Goal: Transaction & Acquisition: Purchase product/service

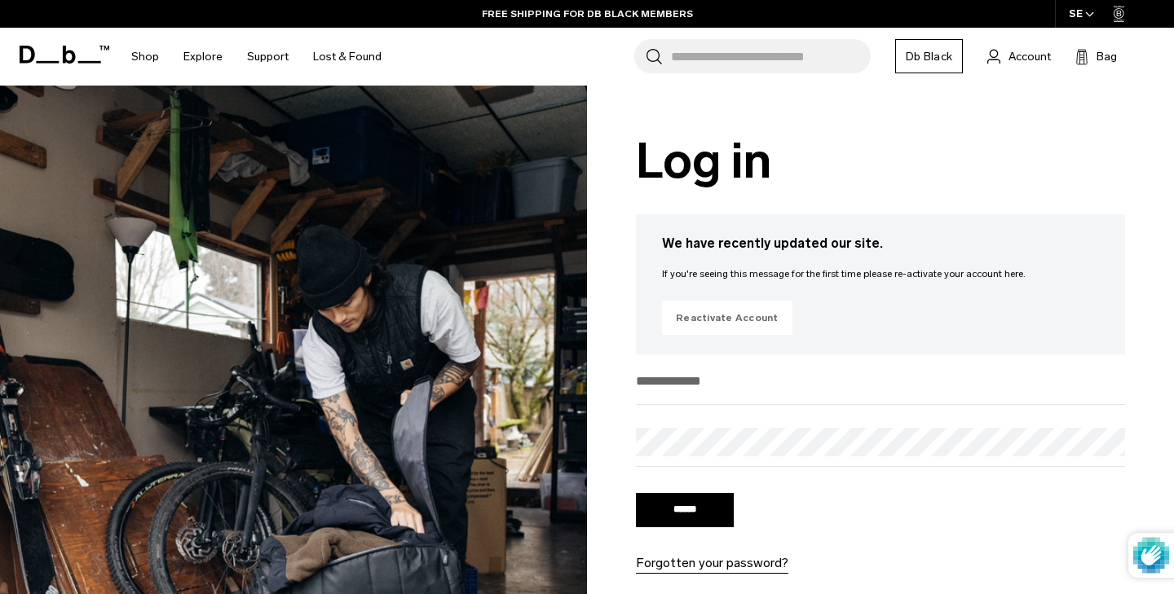
click at [734, 318] on link "Reactivate Account" at bounding box center [727, 318] width 130 height 34
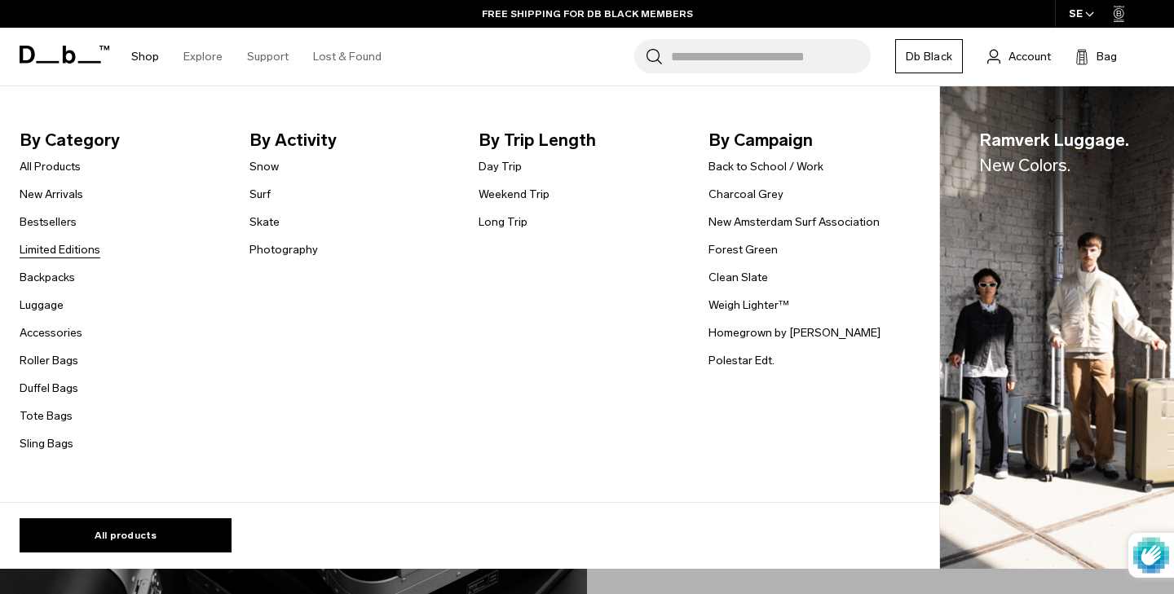
click at [64, 245] on link "Limited Editions" at bounding box center [60, 249] width 81 height 17
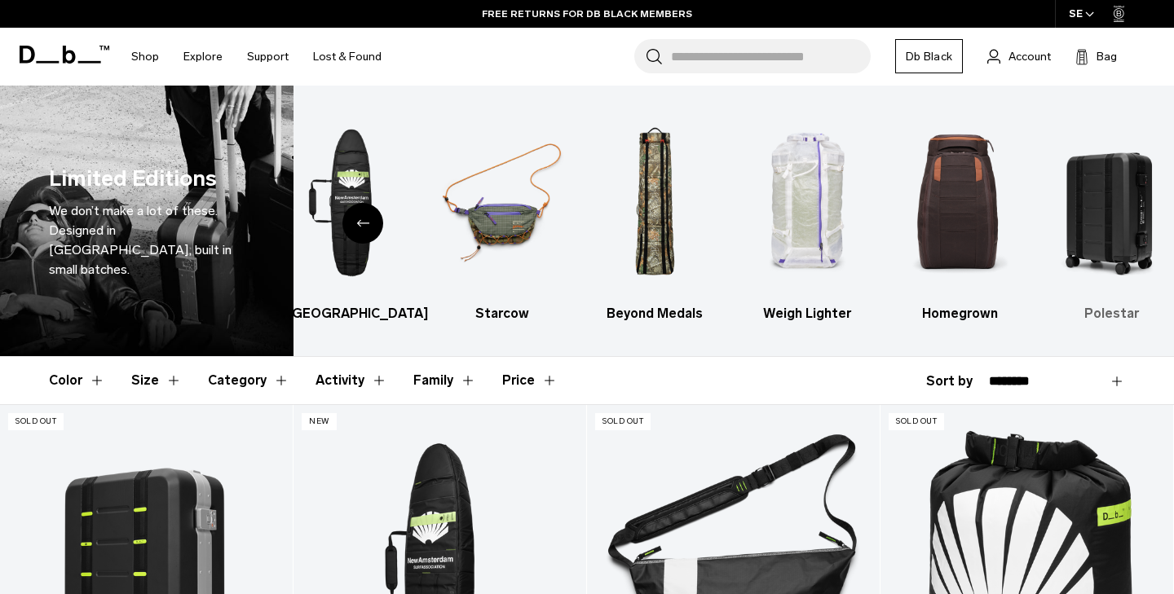
click at [1122, 200] on img "7 / 7" at bounding box center [1112, 203] width 124 height 186
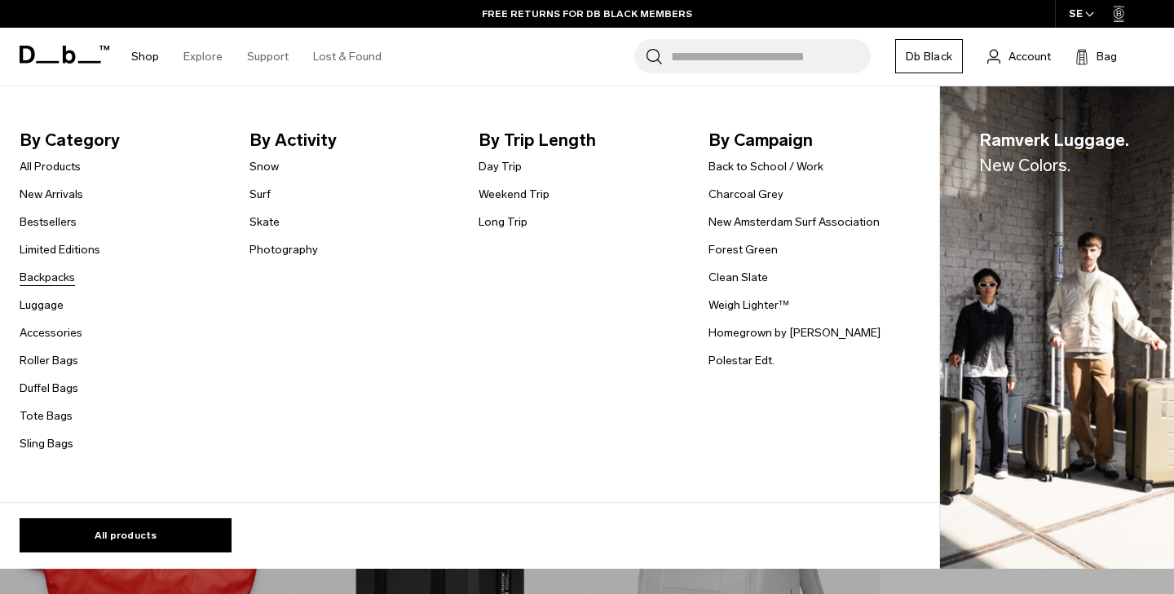
click at [61, 280] on link "Backpacks" at bounding box center [47, 277] width 55 height 17
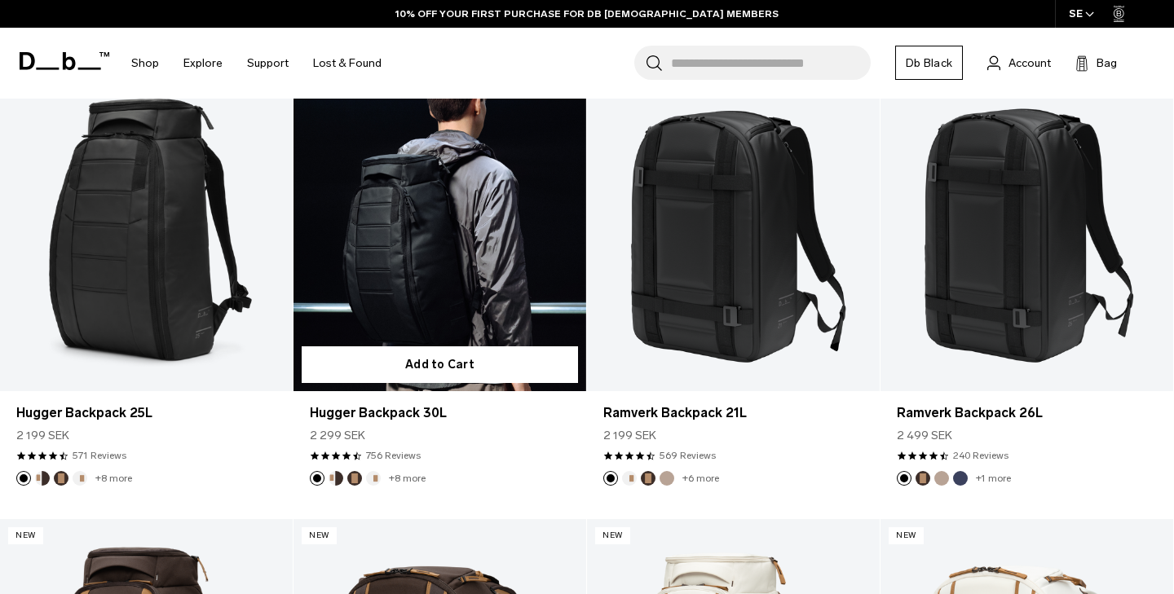
scroll to position [341, 0]
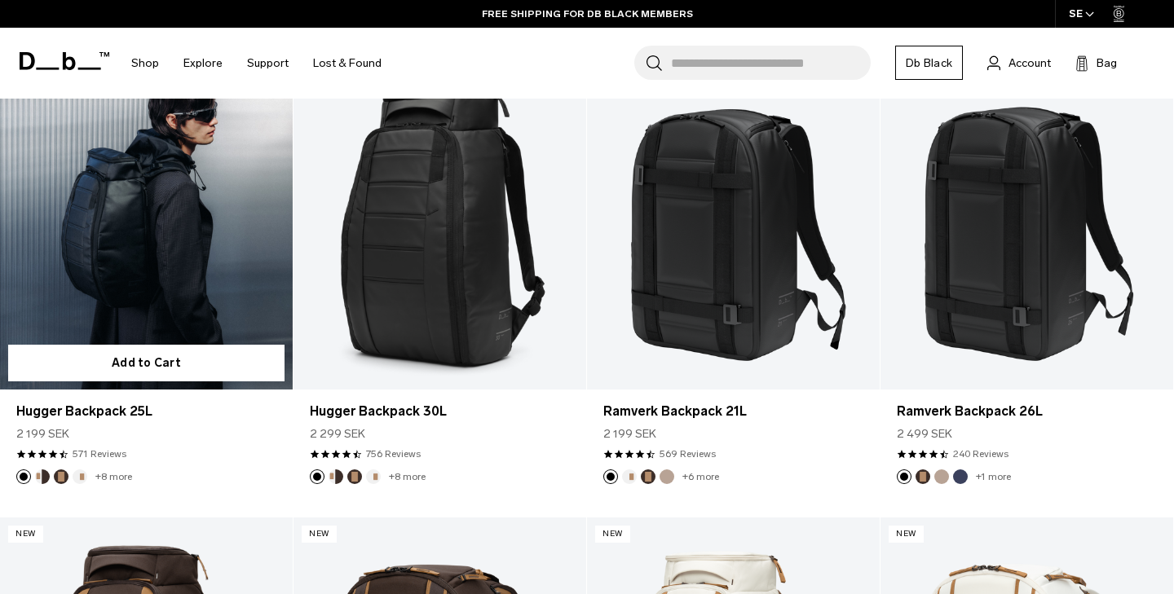
click at [187, 238] on link "Hugger Backpack 25L" at bounding box center [146, 226] width 293 height 325
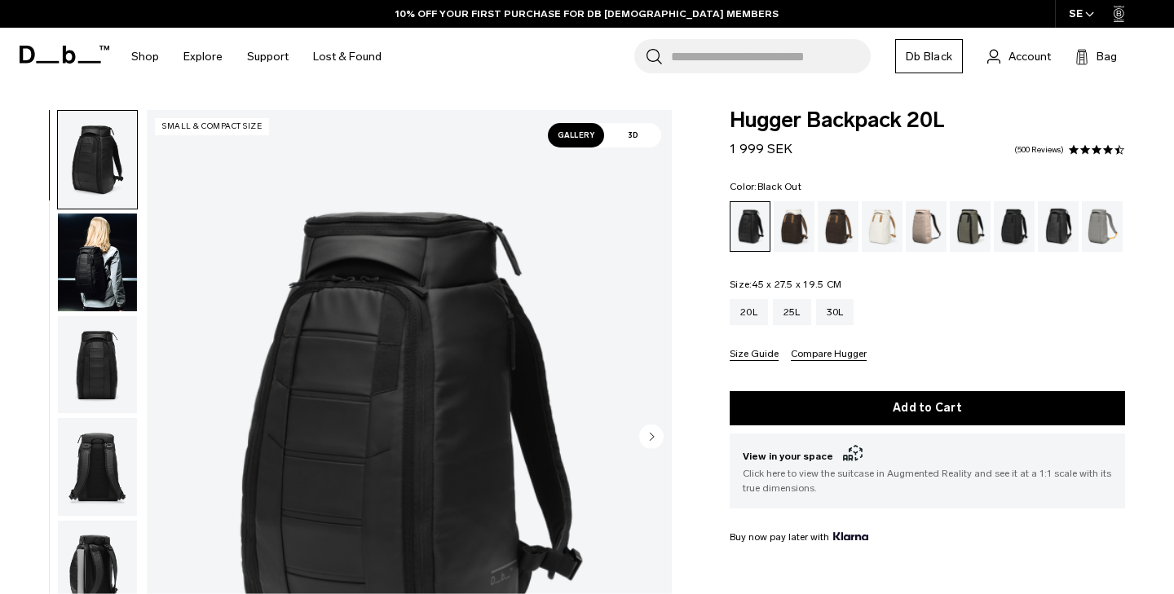
click at [94, 281] on img "button" at bounding box center [97, 263] width 79 height 98
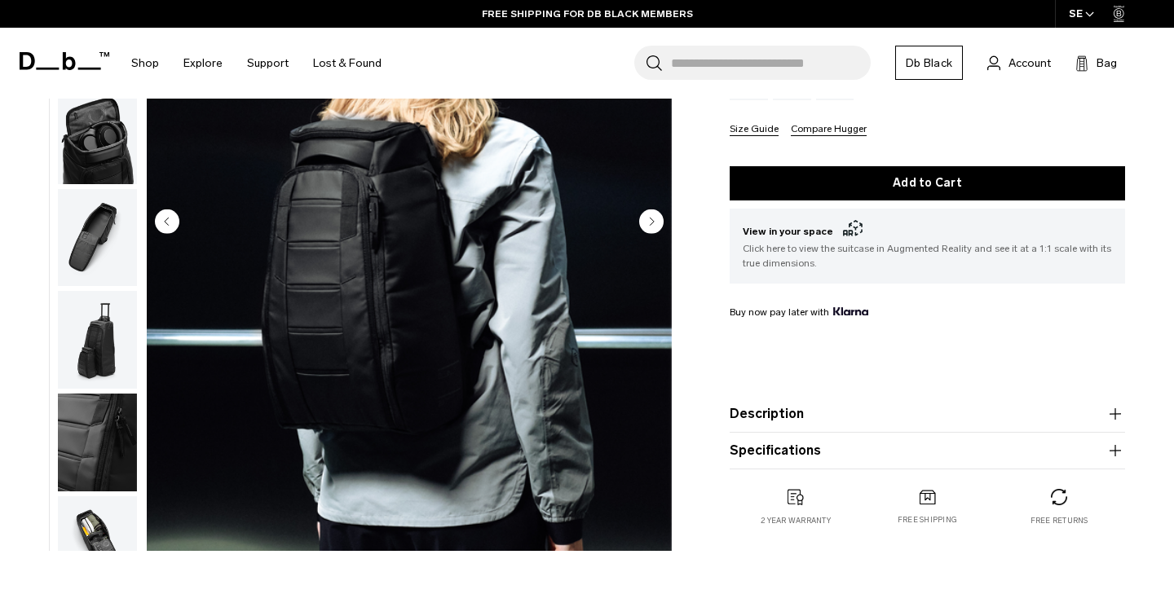
scroll to position [201, 0]
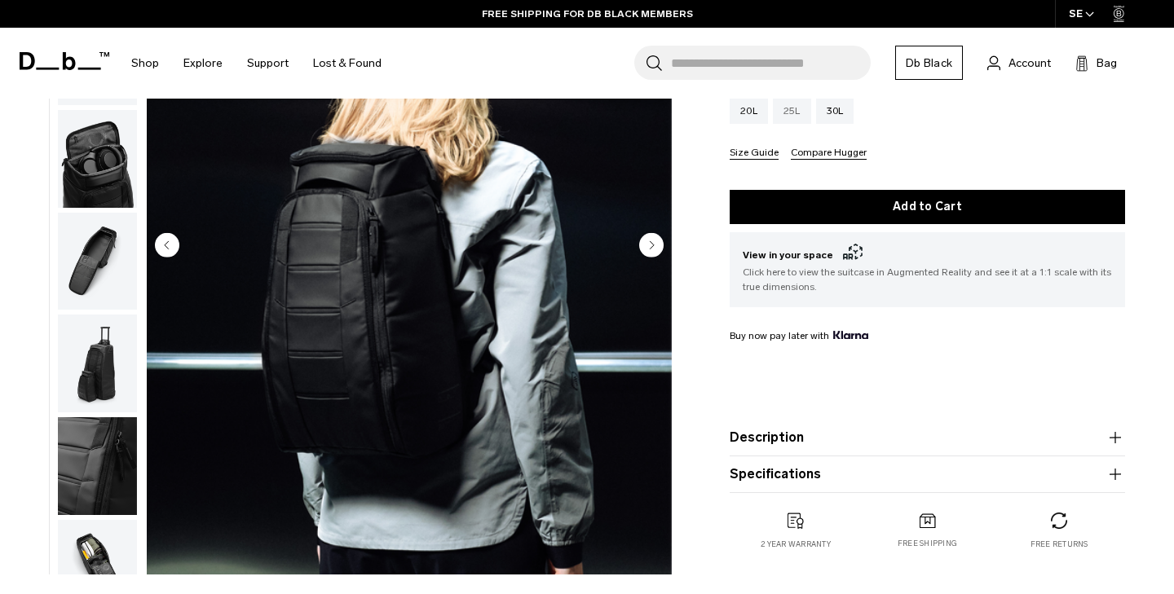
click at [798, 116] on div "25L" at bounding box center [792, 111] width 38 height 26
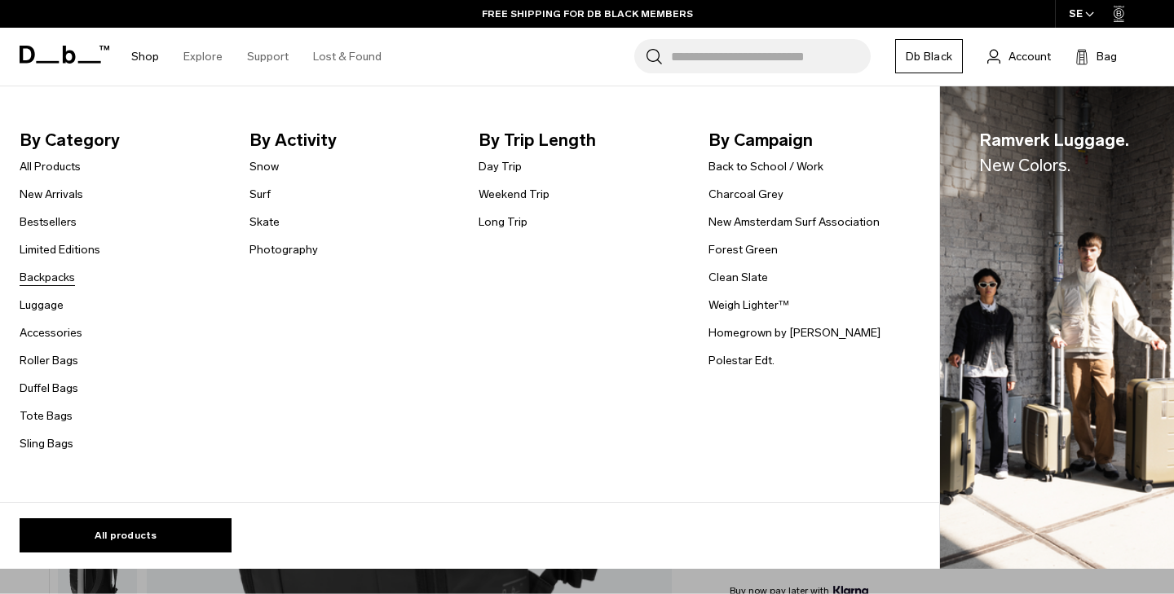
click at [51, 274] on link "Backpacks" at bounding box center [47, 277] width 55 height 17
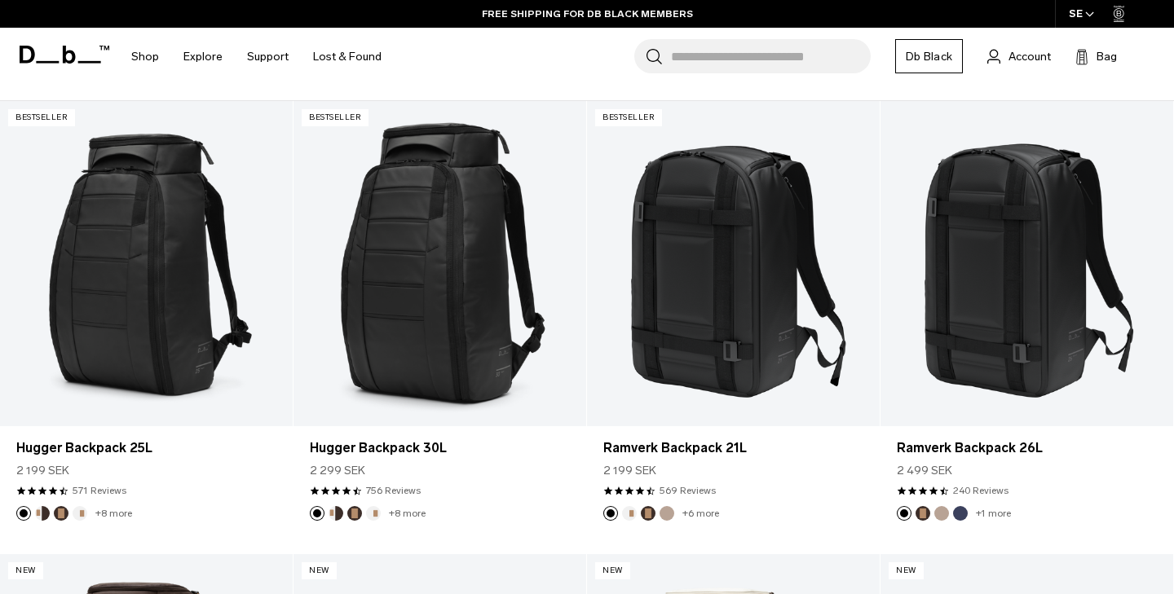
scroll to position [280, 0]
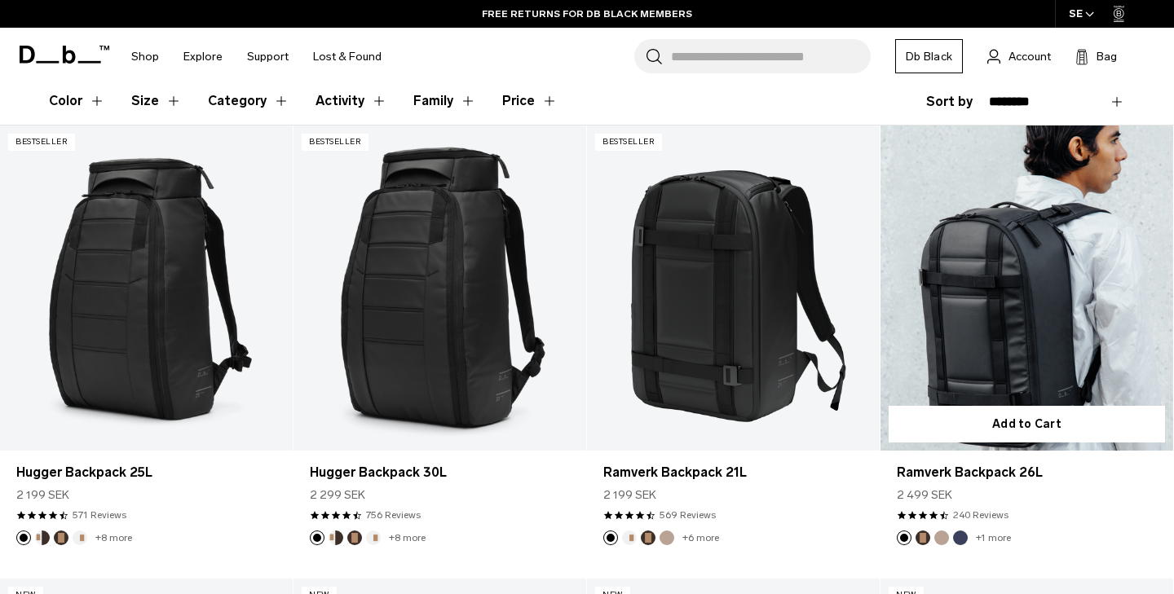
click at [998, 306] on link "Ramverk Backpack 26L" at bounding box center [1026, 288] width 293 height 325
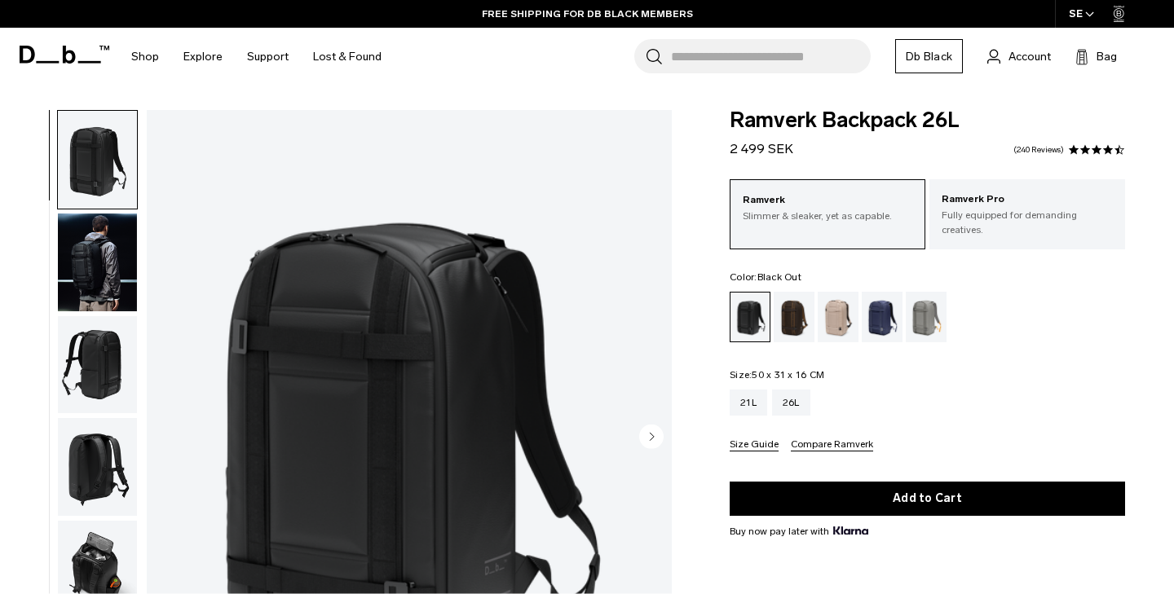
click at [89, 264] on img "button" at bounding box center [97, 263] width 79 height 98
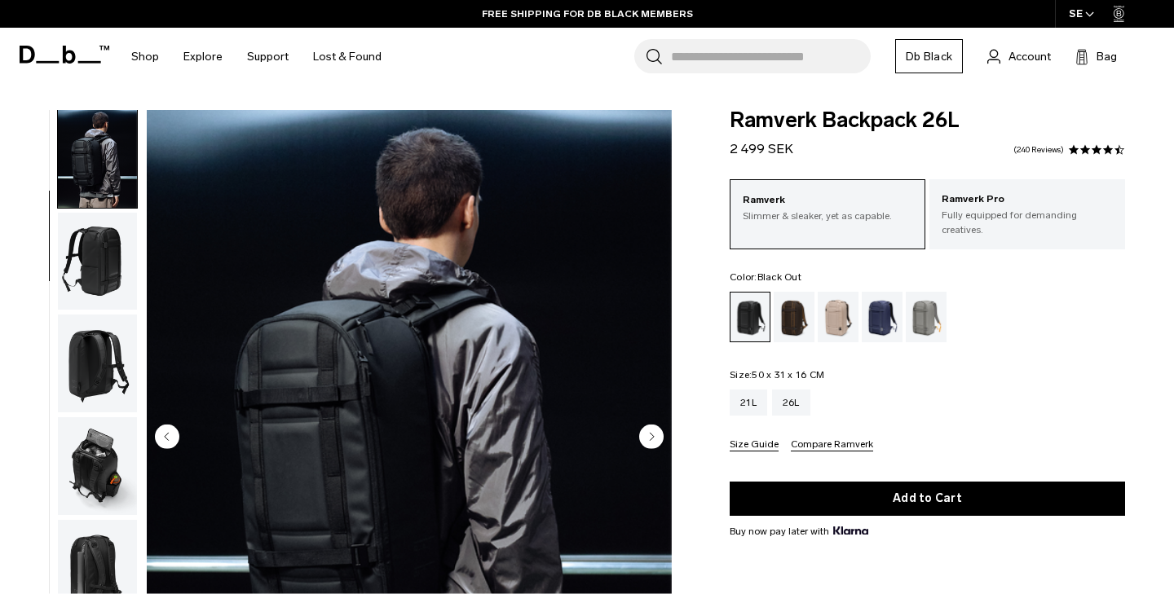
click at [89, 276] on img "button" at bounding box center [97, 262] width 79 height 98
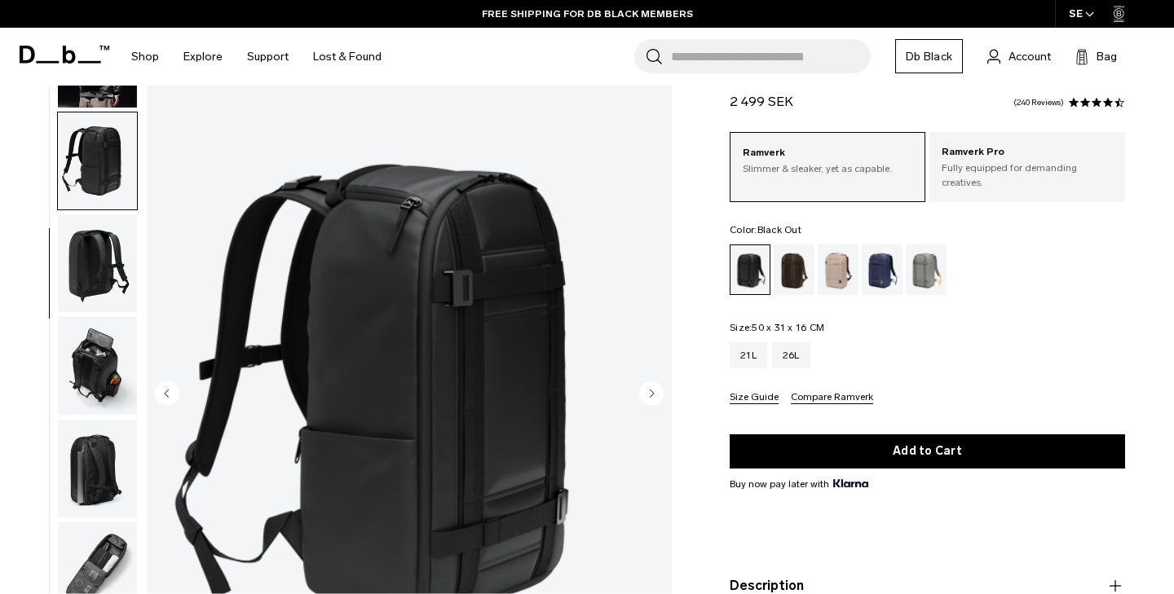
scroll to position [78, 0]
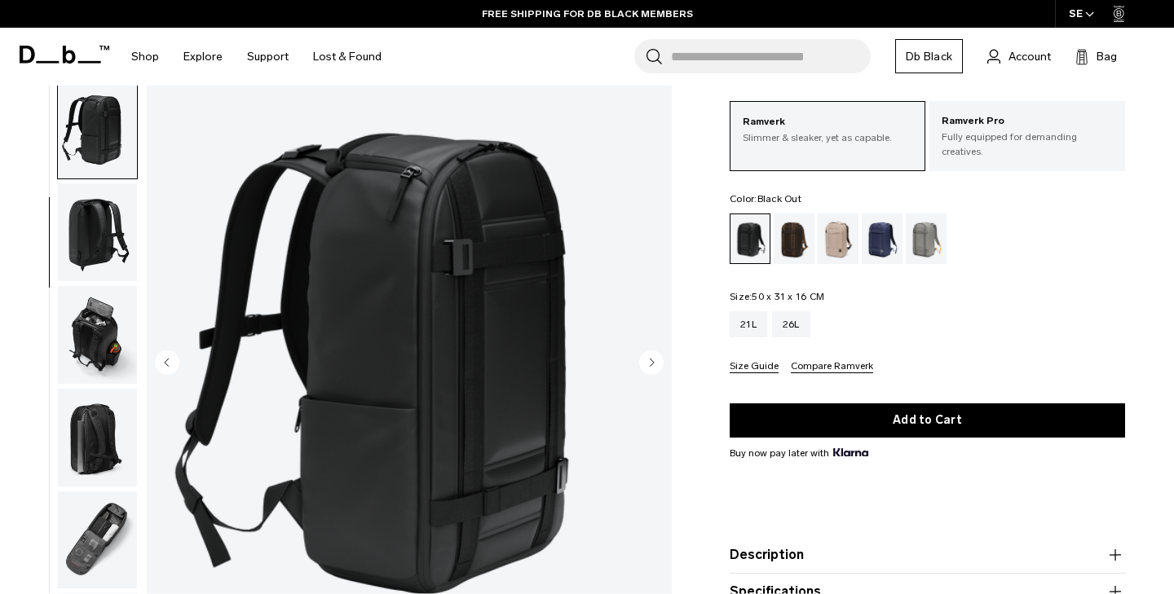
click at [91, 203] on img "button" at bounding box center [97, 232] width 79 height 98
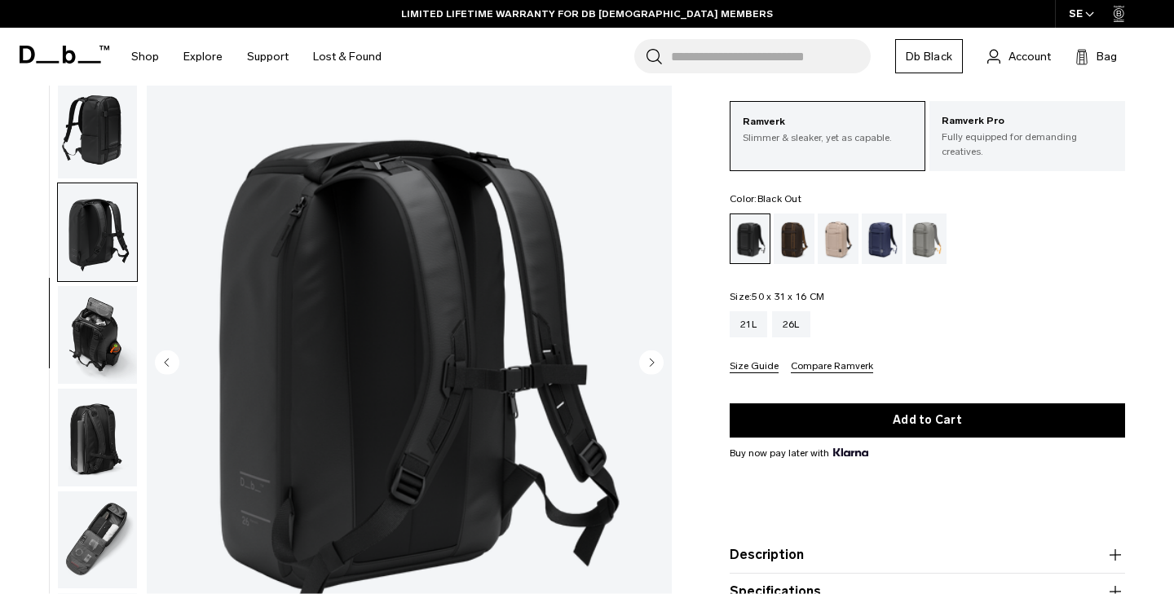
click at [660, 358] on circle "Next slide" at bounding box center [651, 362] width 24 height 24
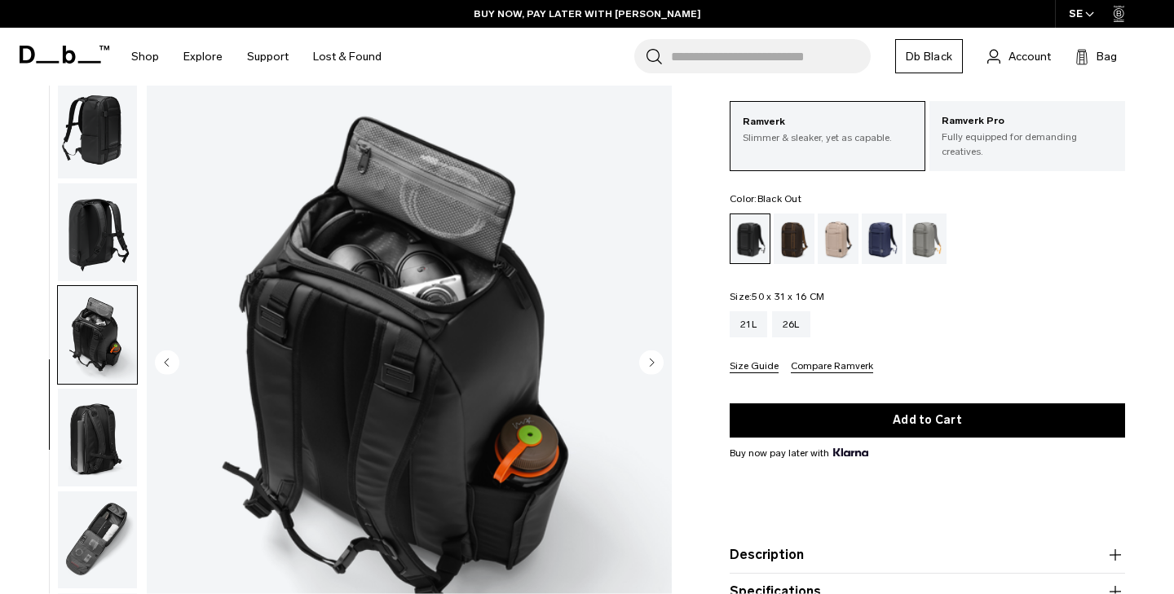
click at [661, 358] on circle "Next slide" at bounding box center [651, 362] width 24 height 24
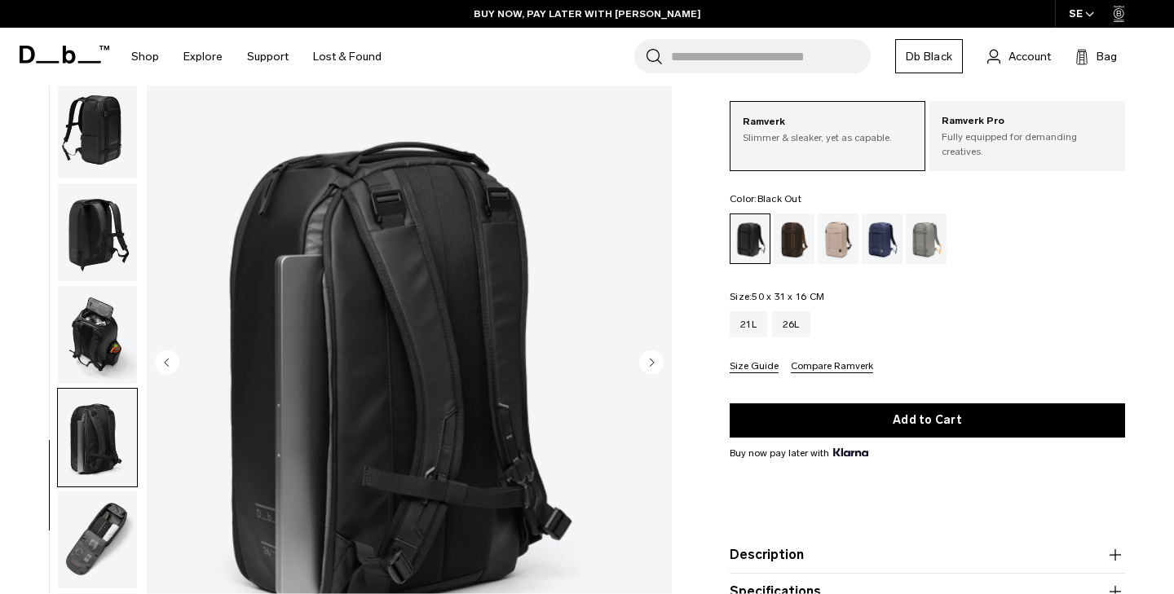
click at [661, 358] on circle "Next slide" at bounding box center [651, 362] width 24 height 24
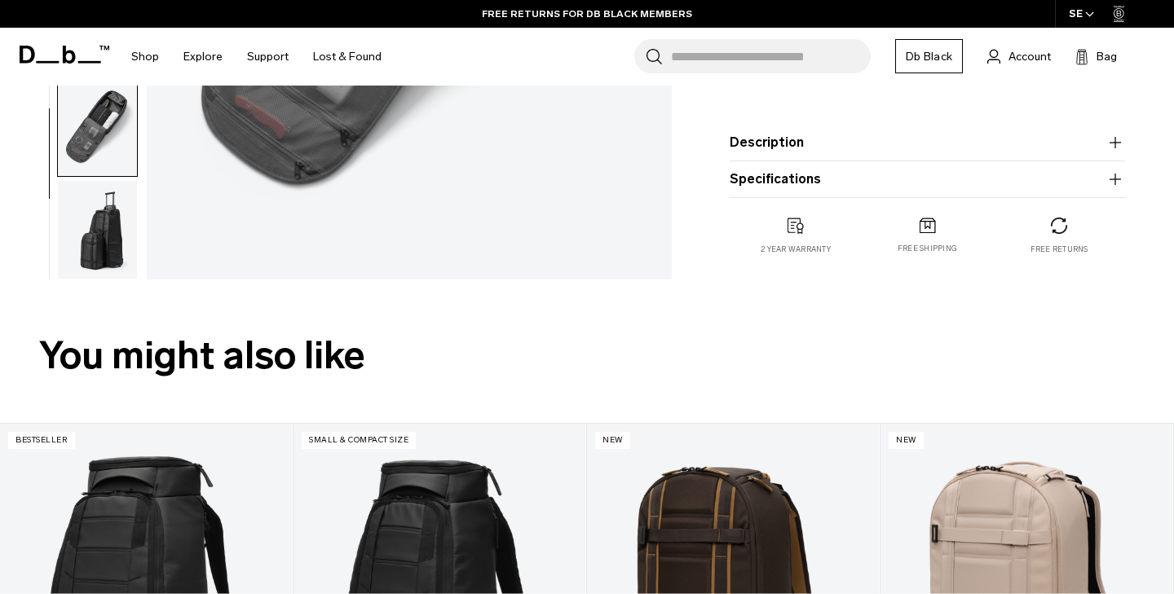
scroll to position [447, 0]
